Goal: Entertainment & Leisure: Consume media (video, audio)

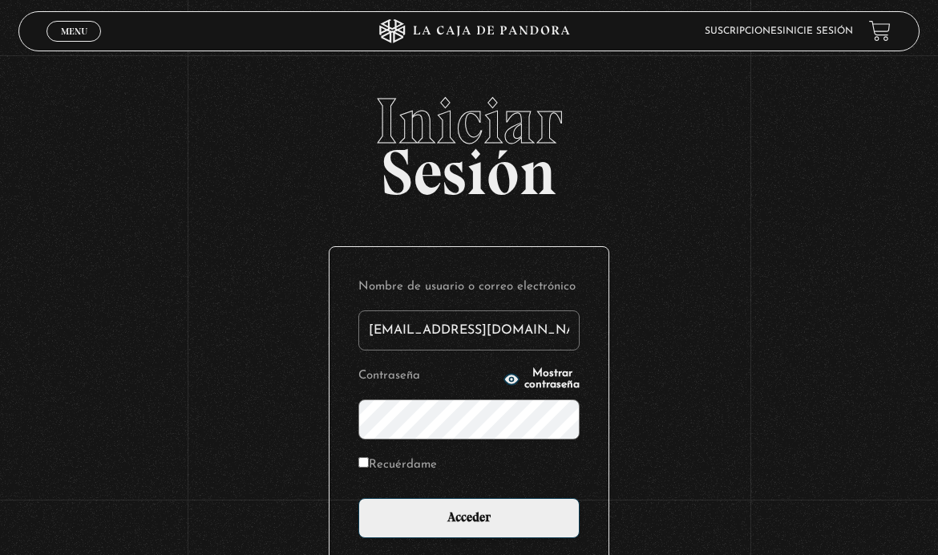
type input "[EMAIL_ADDRESS][DOMAIN_NAME]"
click at [469, 527] on input "Acceder" at bounding box center [468, 518] width 221 height 40
click at [406, 518] on input "Acceder" at bounding box center [468, 518] width 221 height 40
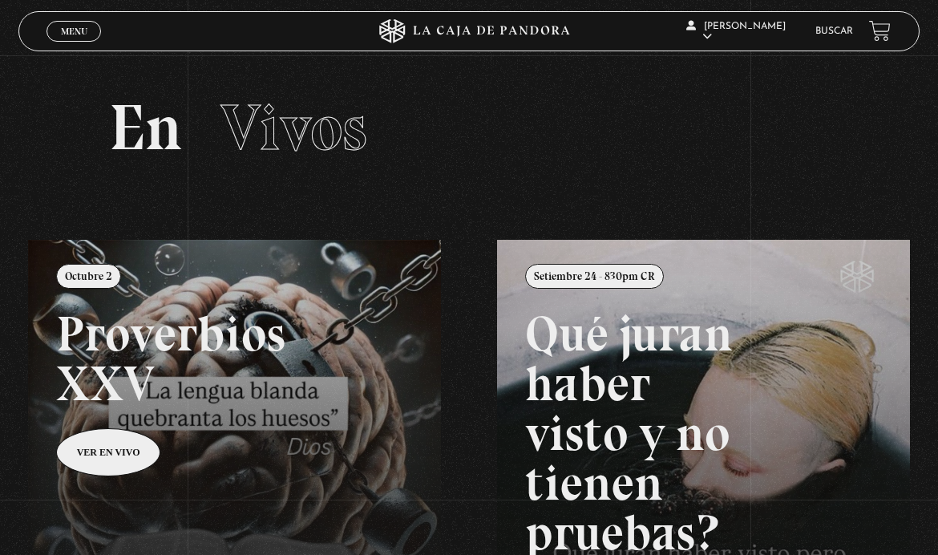
click at [78, 27] on span "Menu" at bounding box center [74, 31] width 26 height 10
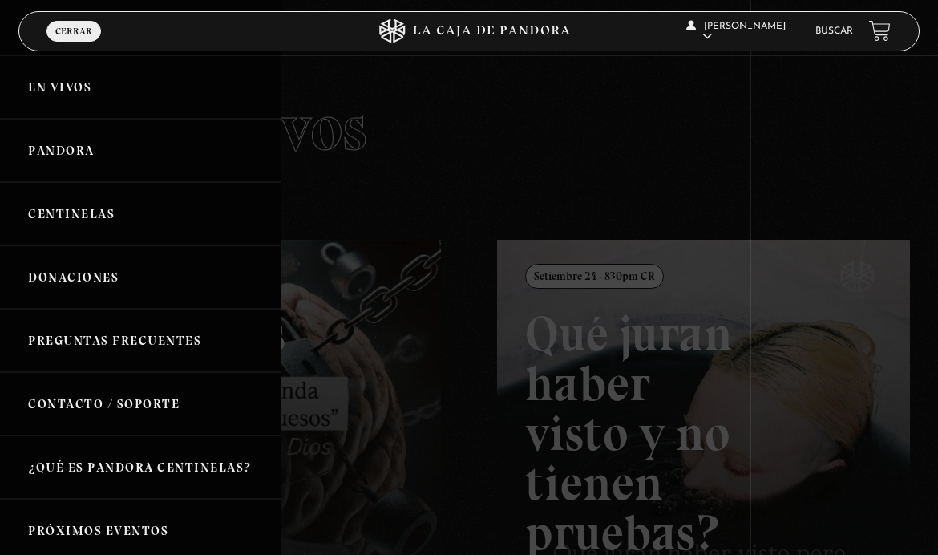
click at [42, 145] on link "Pandora" at bounding box center [140, 150] width 281 height 63
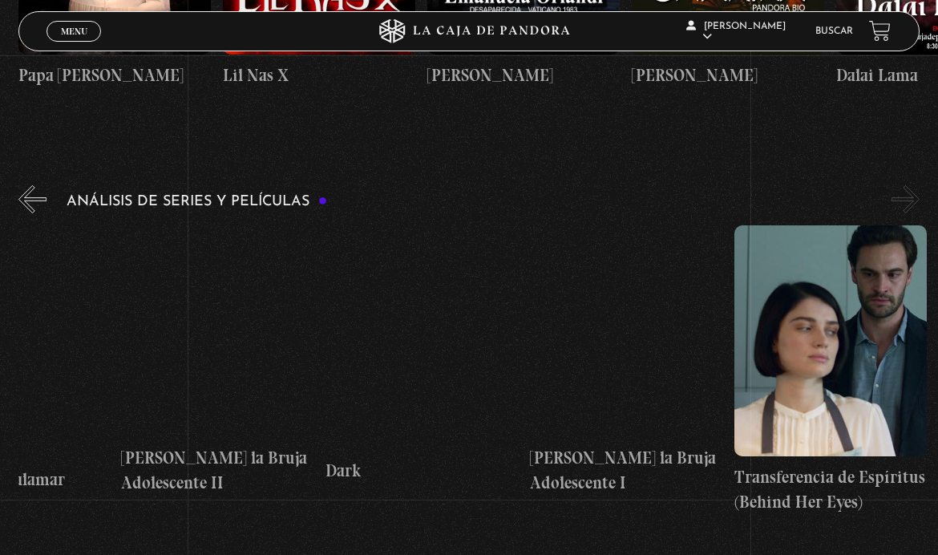
scroll to position [0, 3781]
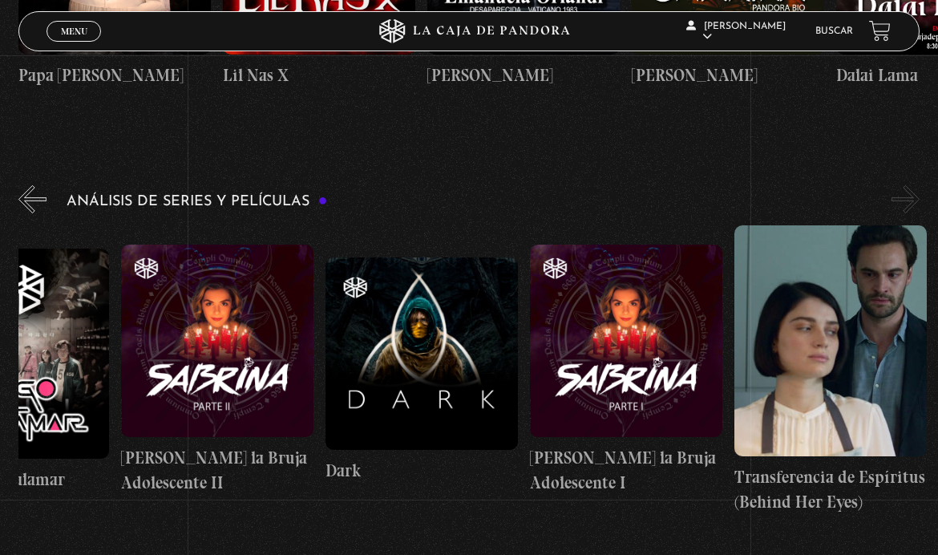
click at [580, 354] on figure at bounding box center [626, 341] width 192 height 192
